Goal: Register for event/course

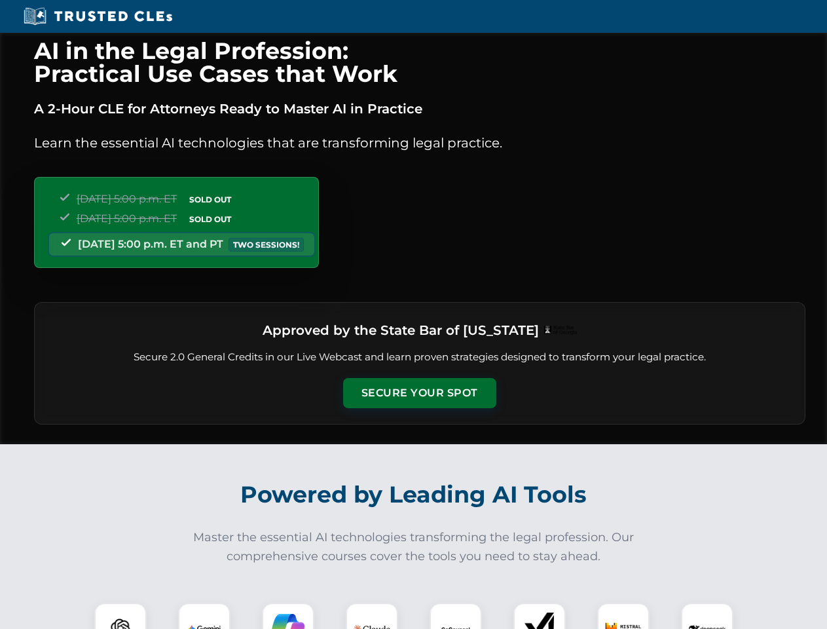
click at [419, 393] on button "Secure Your Spot" at bounding box center [419, 393] width 153 height 30
click at [121, 616] on img at bounding box center [121, 629] width 38 height 38
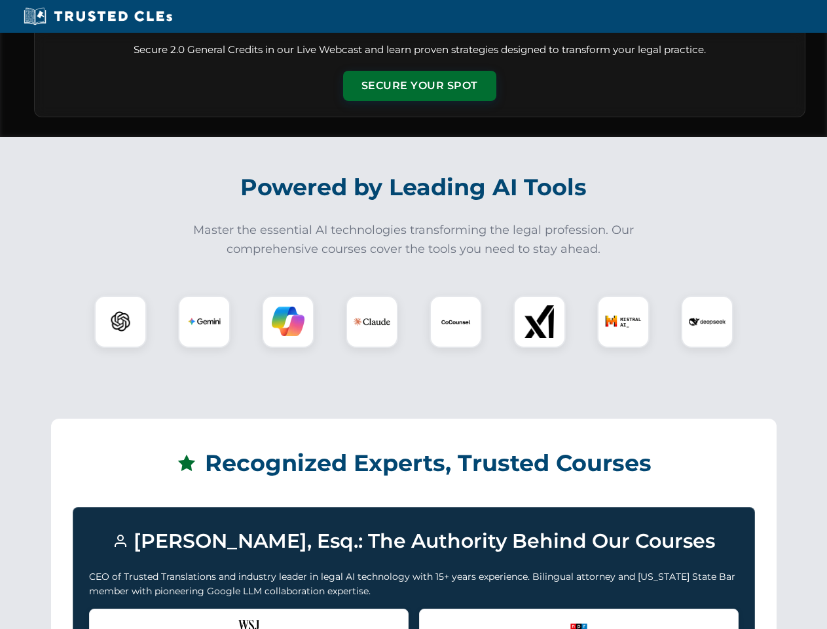
click at [204, 616] on div "Recognized by the WSJ [PERSON_NAME] was featured for his expertise in AI legal …" at bounding box center [249, 635] width 320 height 52
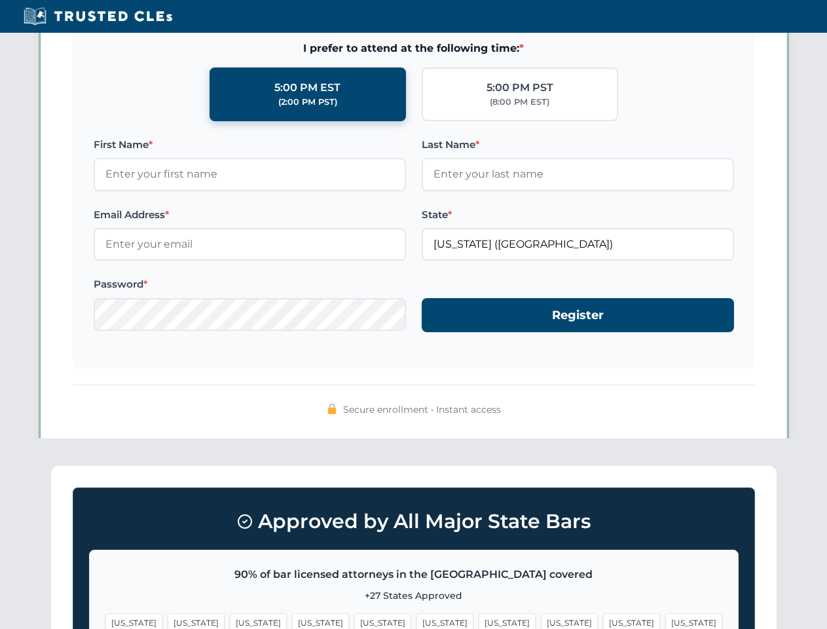
click at [479, 616] on span "[US_STATE]" at bounding box center [507, 622] width 57 height 19
click at [603, 616] on span "[US_STATE]" at bounding box center [631, 622] width 57 height 19
